Goal: Navigation & Orientation: Find specific page/section

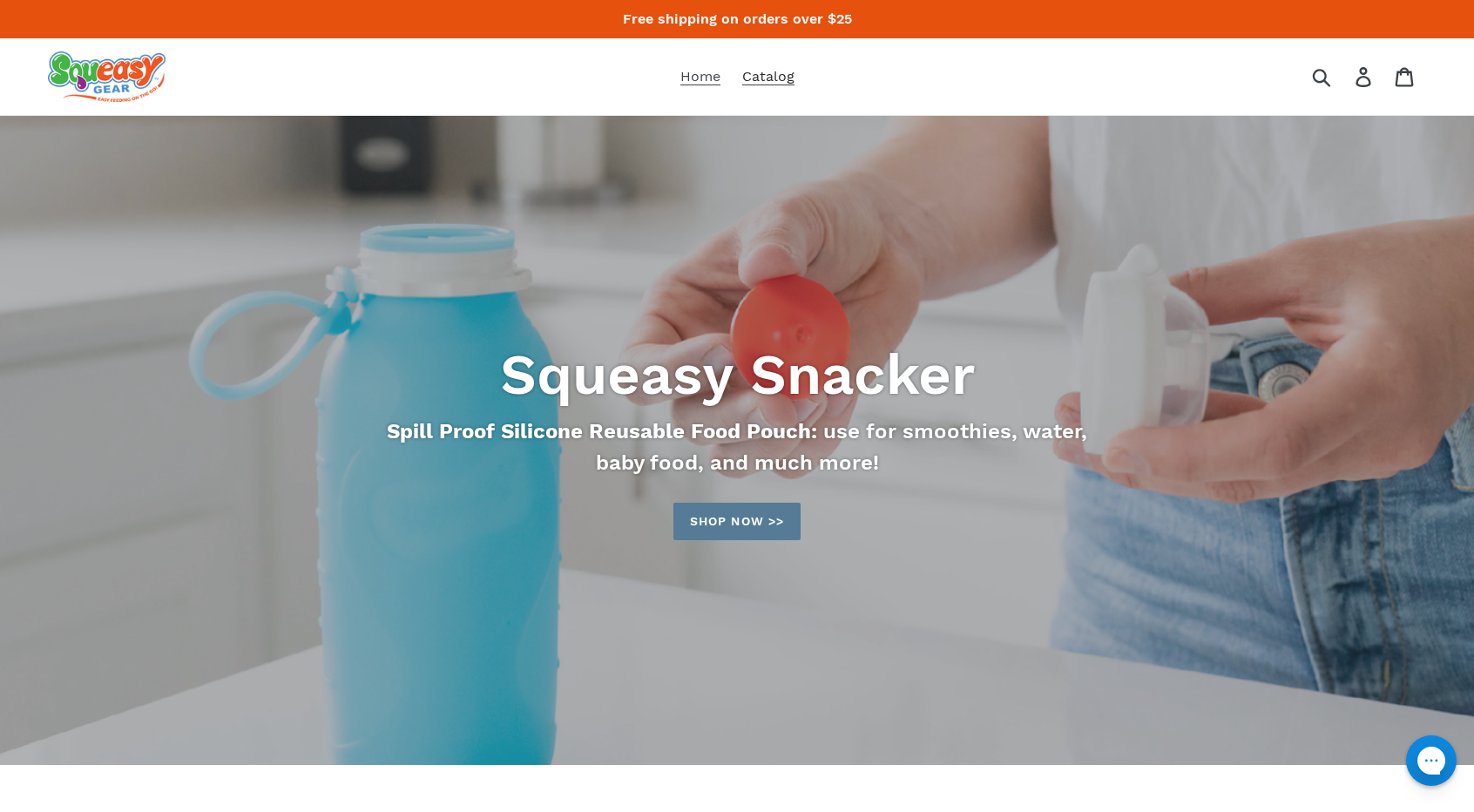
click at [776, 86] on link "Catalog" at bounding box center [767, 76] width 69 height 26
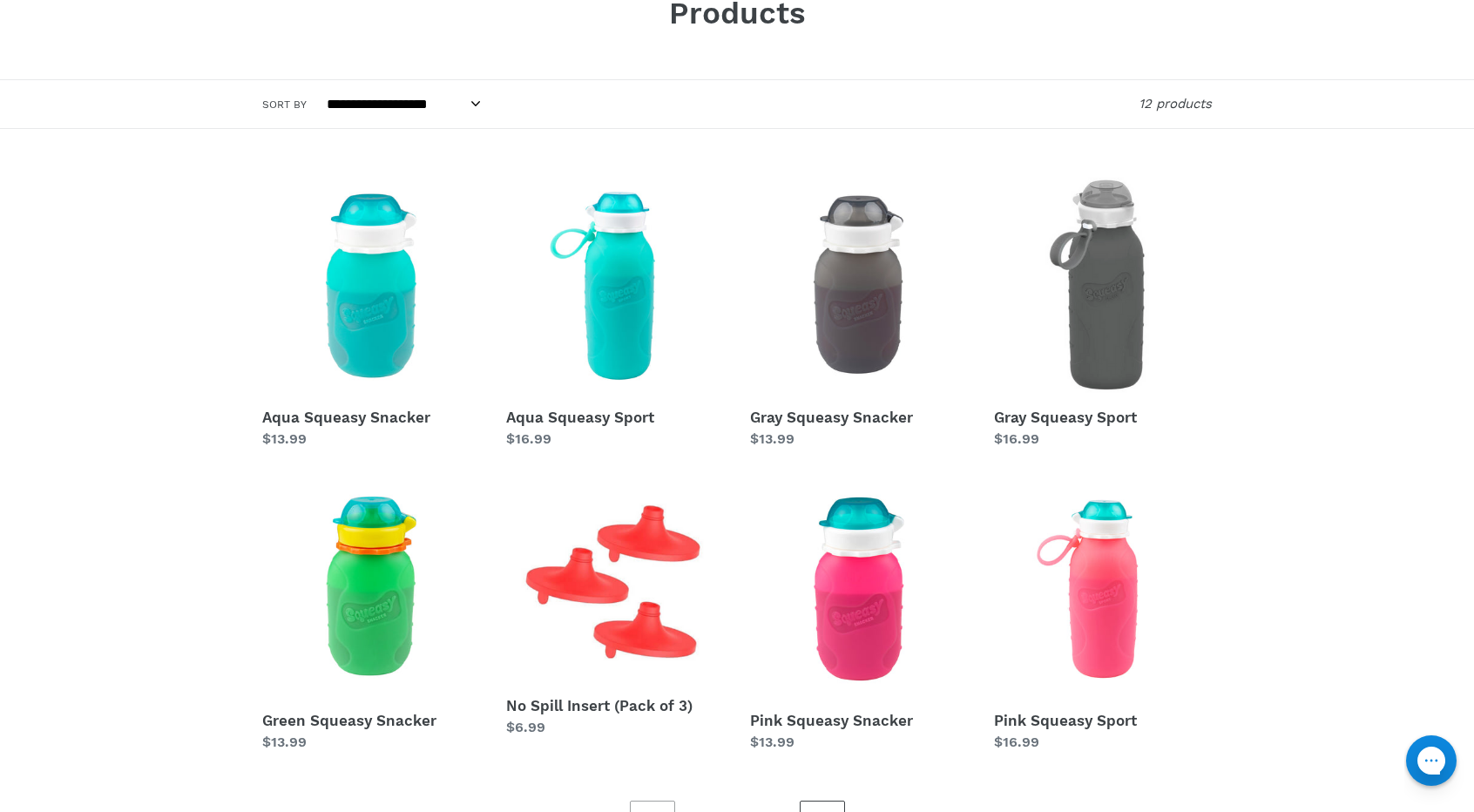
scroll to position [261, 0]
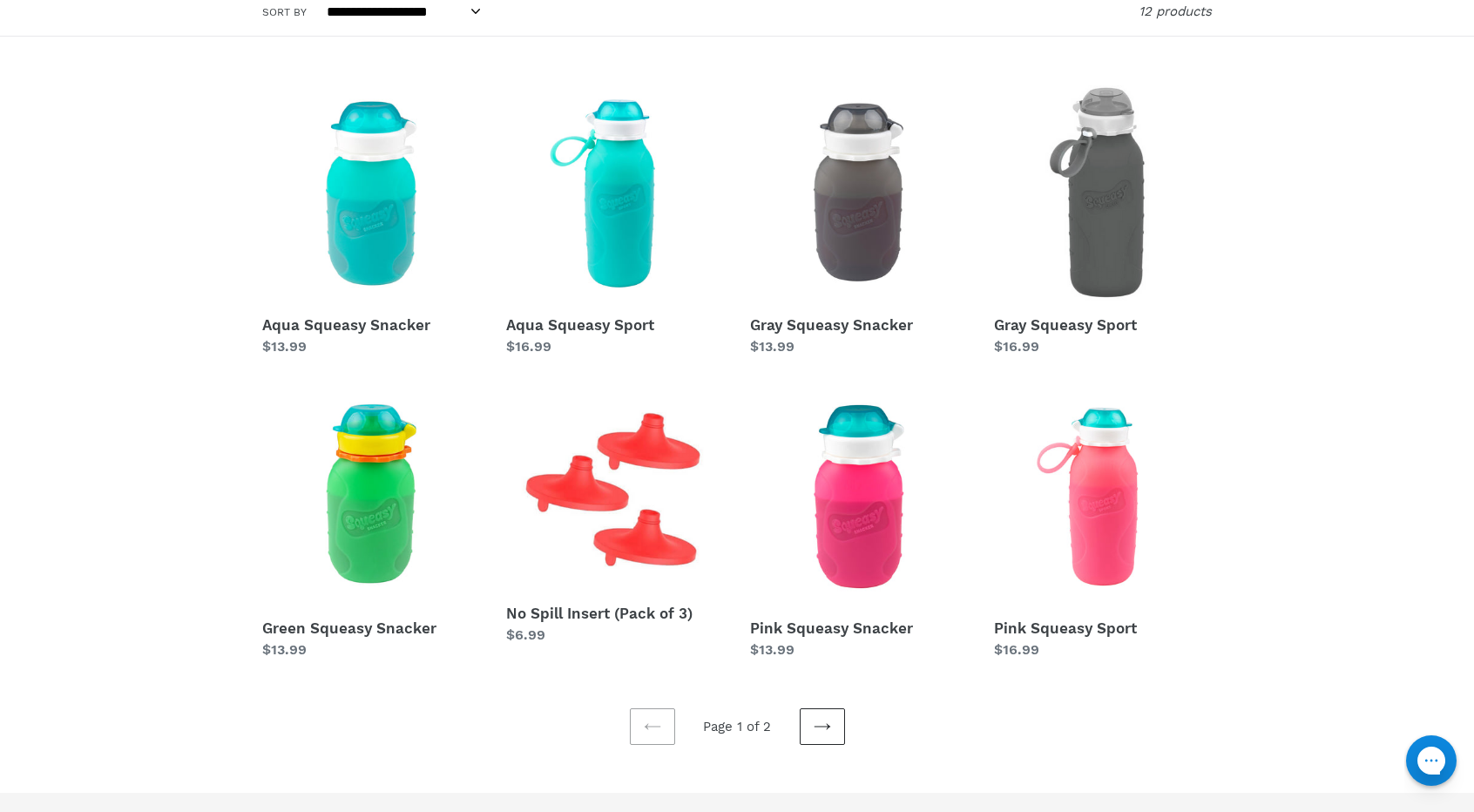
click at [817, 734] on link "Next page" at bounding box center [822, 727] width 45 height 37
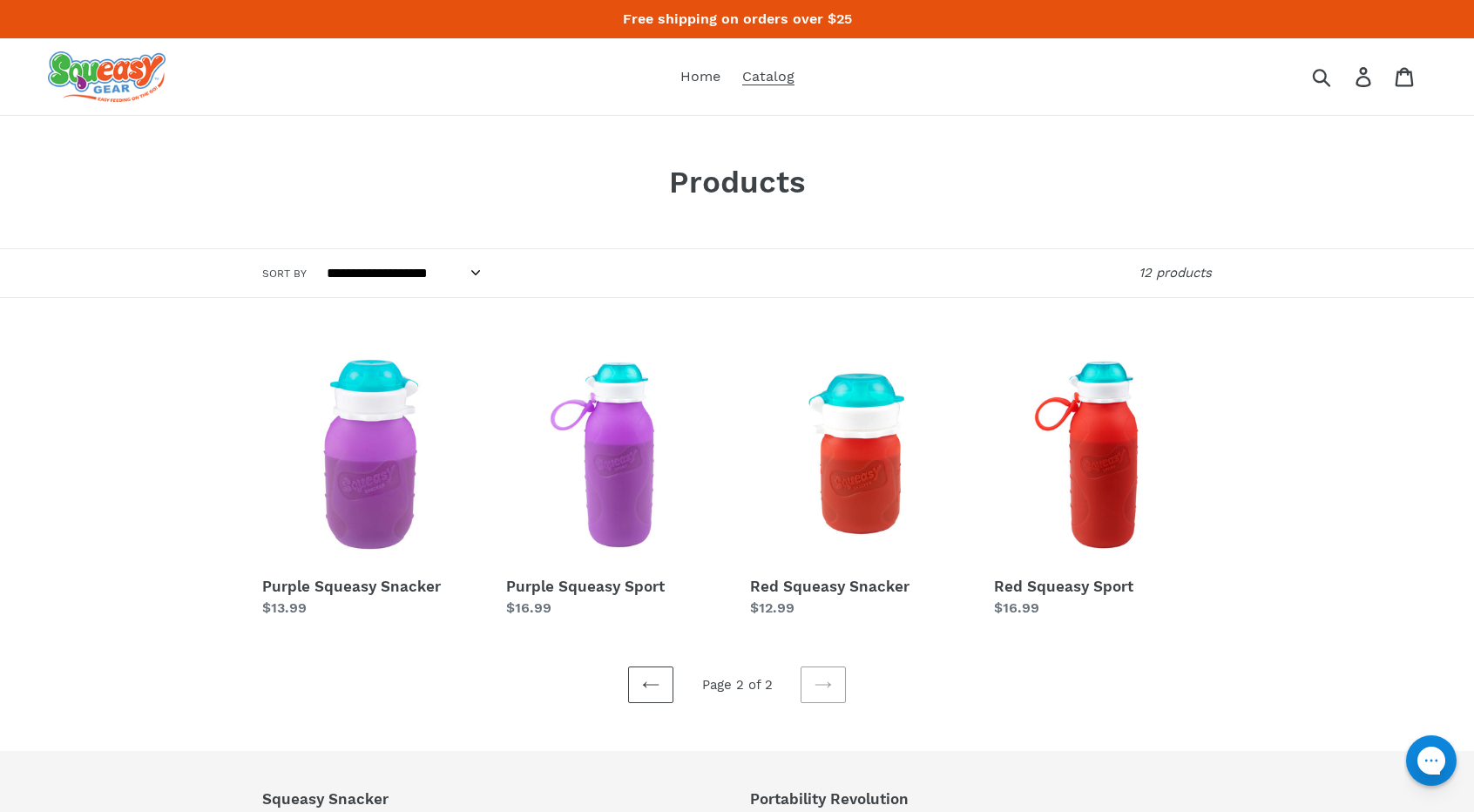
click at [1103, 703] on div "**********" at bounding box center [737, 567] width 1474 height 904
